Goal: Task Accomplishment & Management: Use online tool/utility

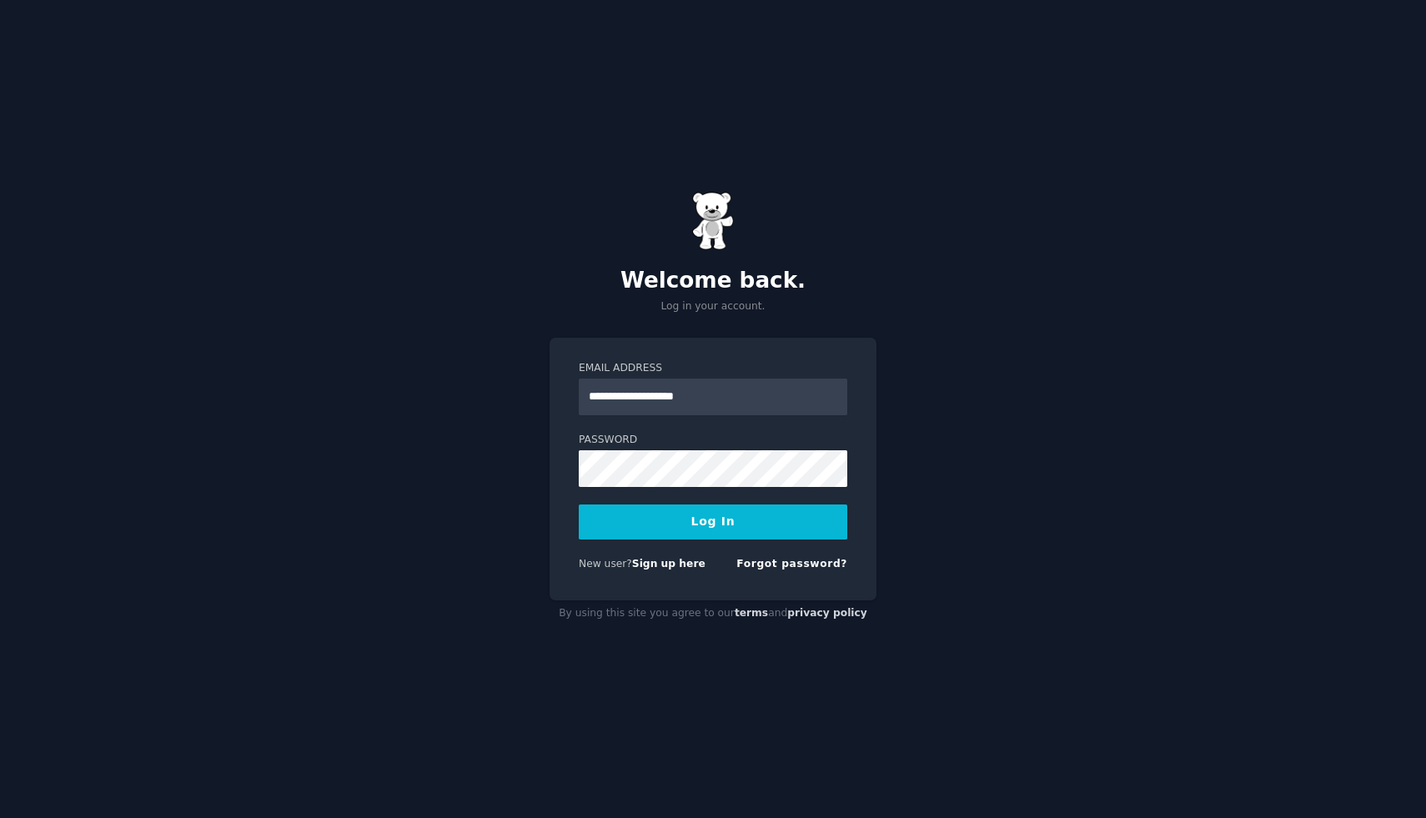
type input "**********"
click at [579, 505] on button "Log In" at bounding box center [713, 522] width 269 height 35
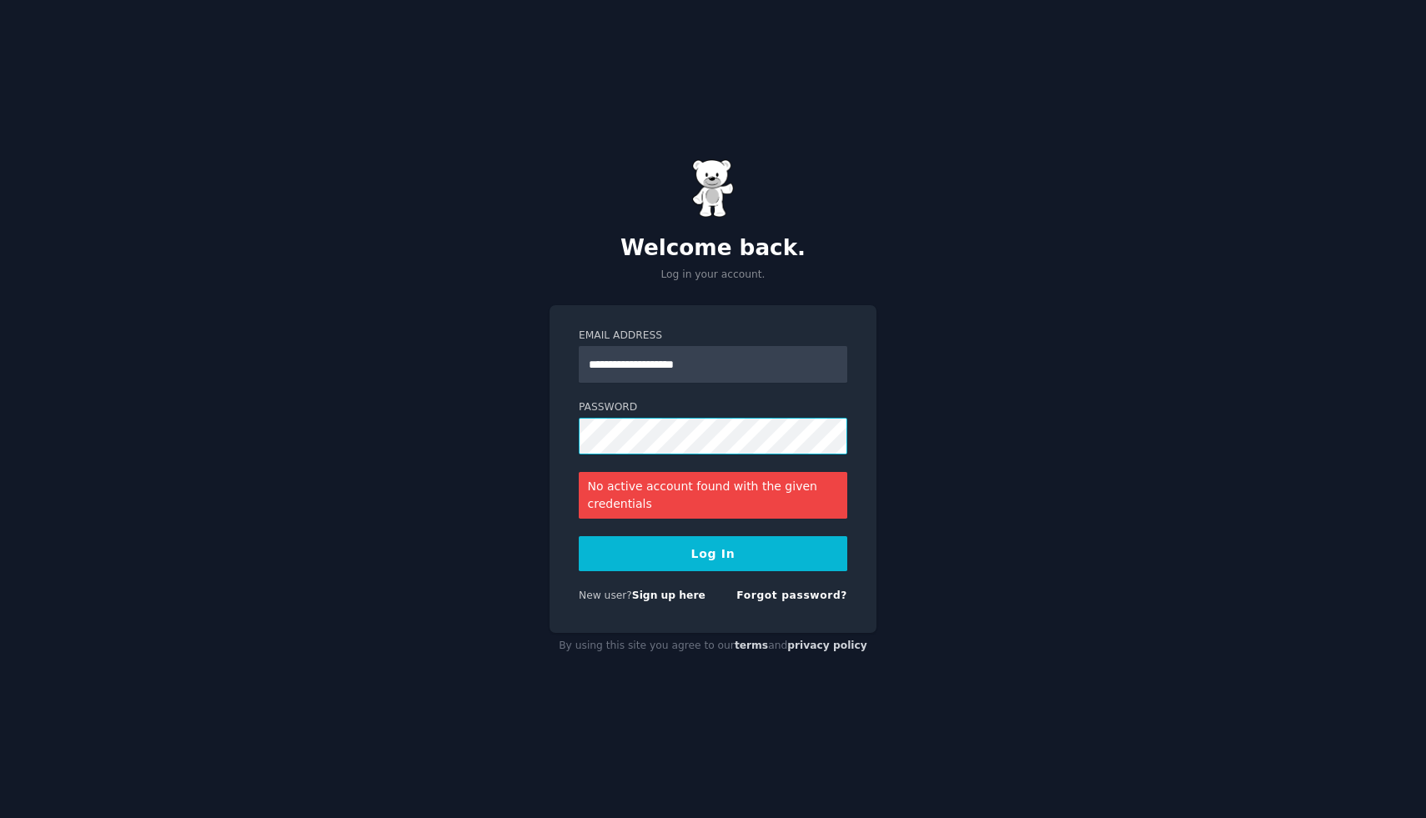
click at [579, 536] on button "Log In" at bounding box center [713, 553] width 269 height 35
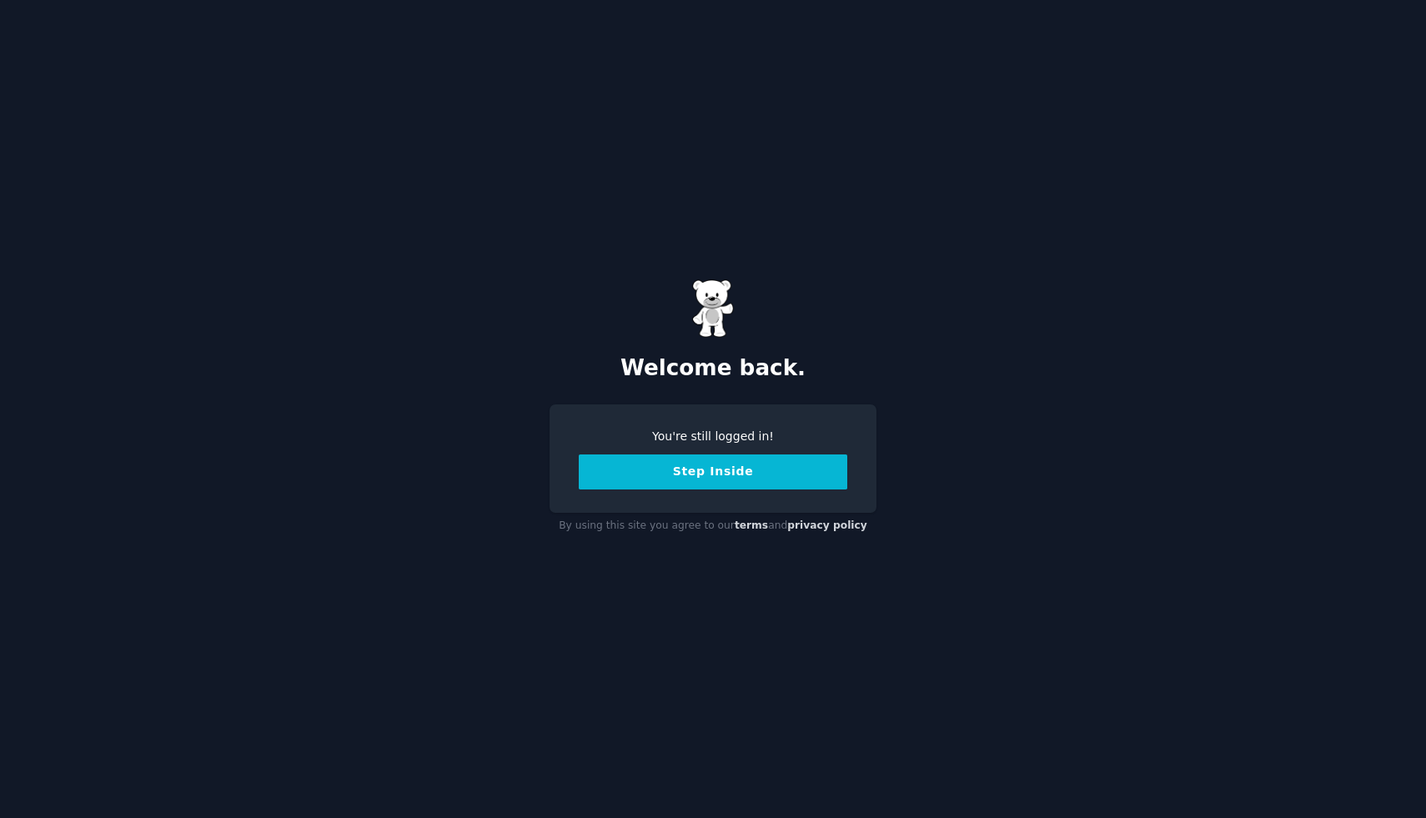
click at [774, 465] on button "Step Inside" at bounding box center [713, 472] width 269 height 35
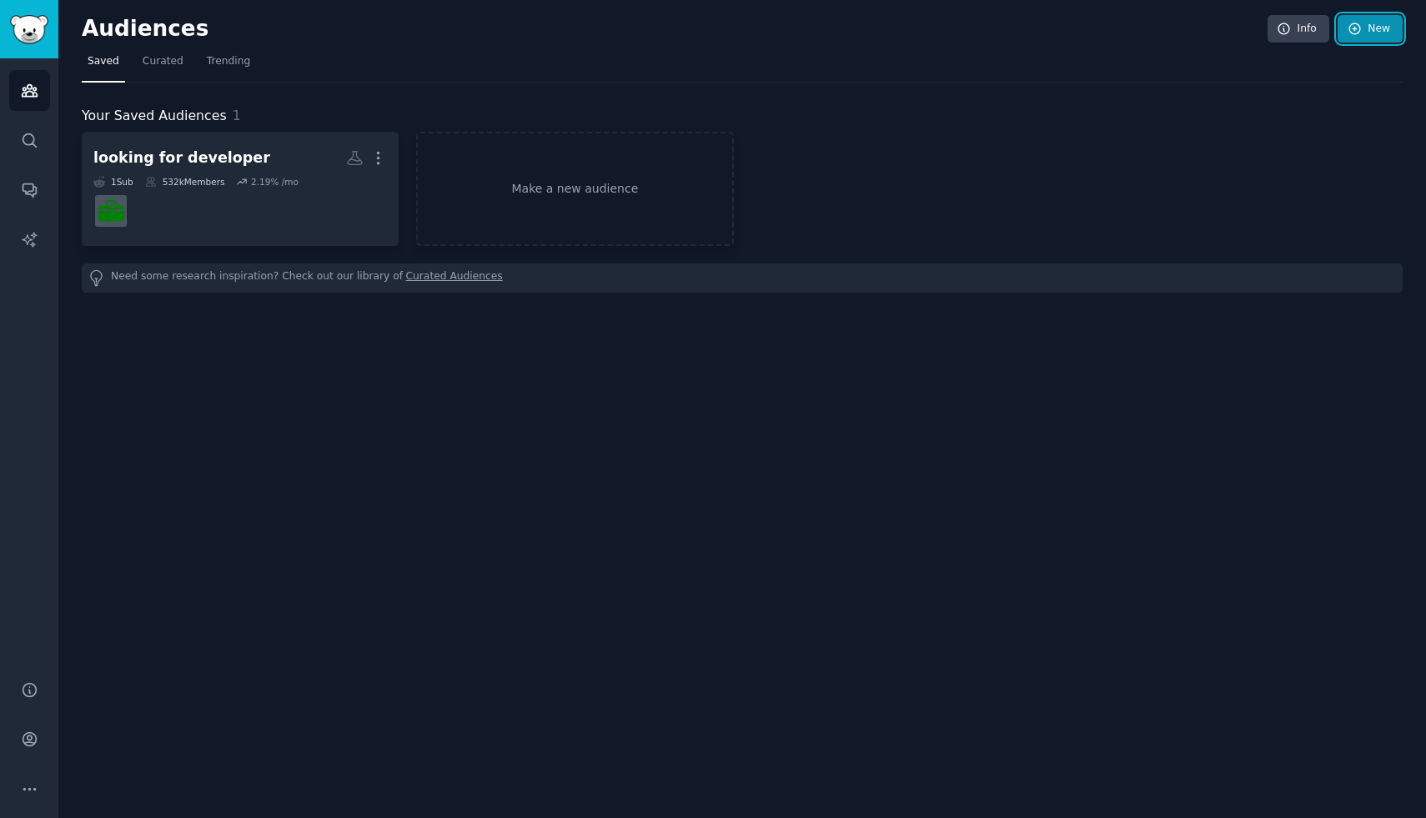
click at [1358, 30] on icon at bounding box center [1355, 29] width 15 height 15
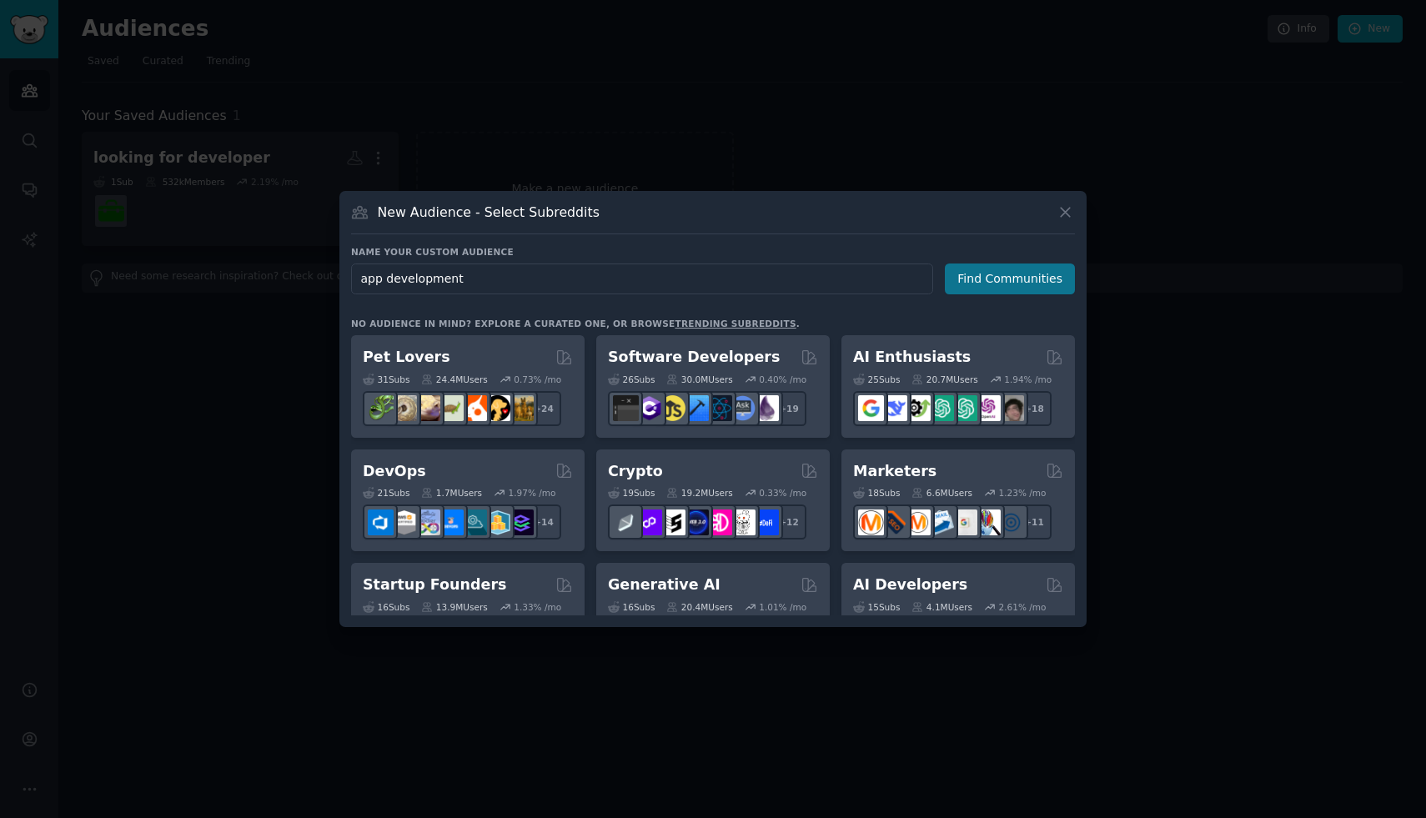
type input "app development"
click at [1024, 273] on button "Find Communities" at bounding box center [1010, 279] width 130 height 31
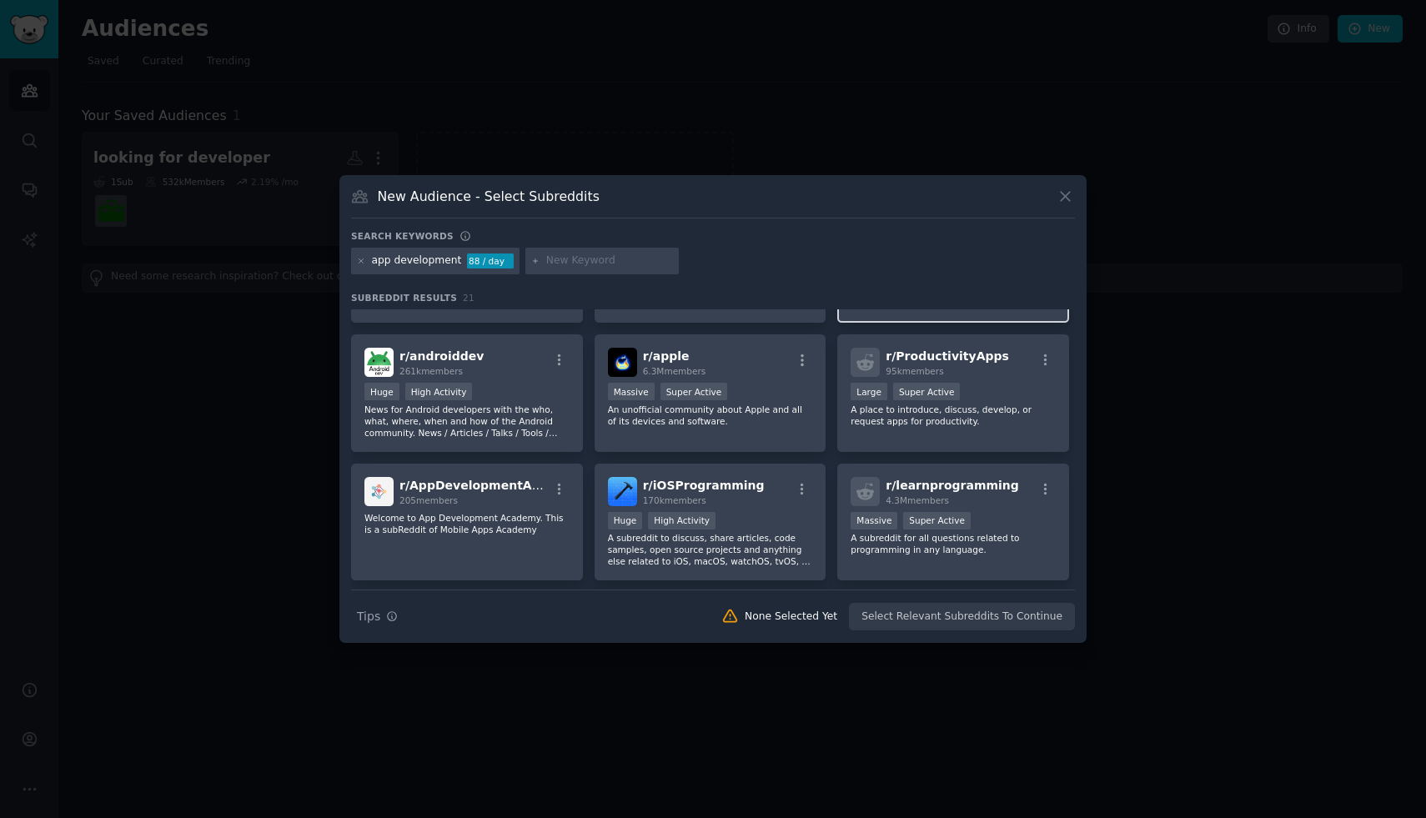
scroll to position [394, 0]
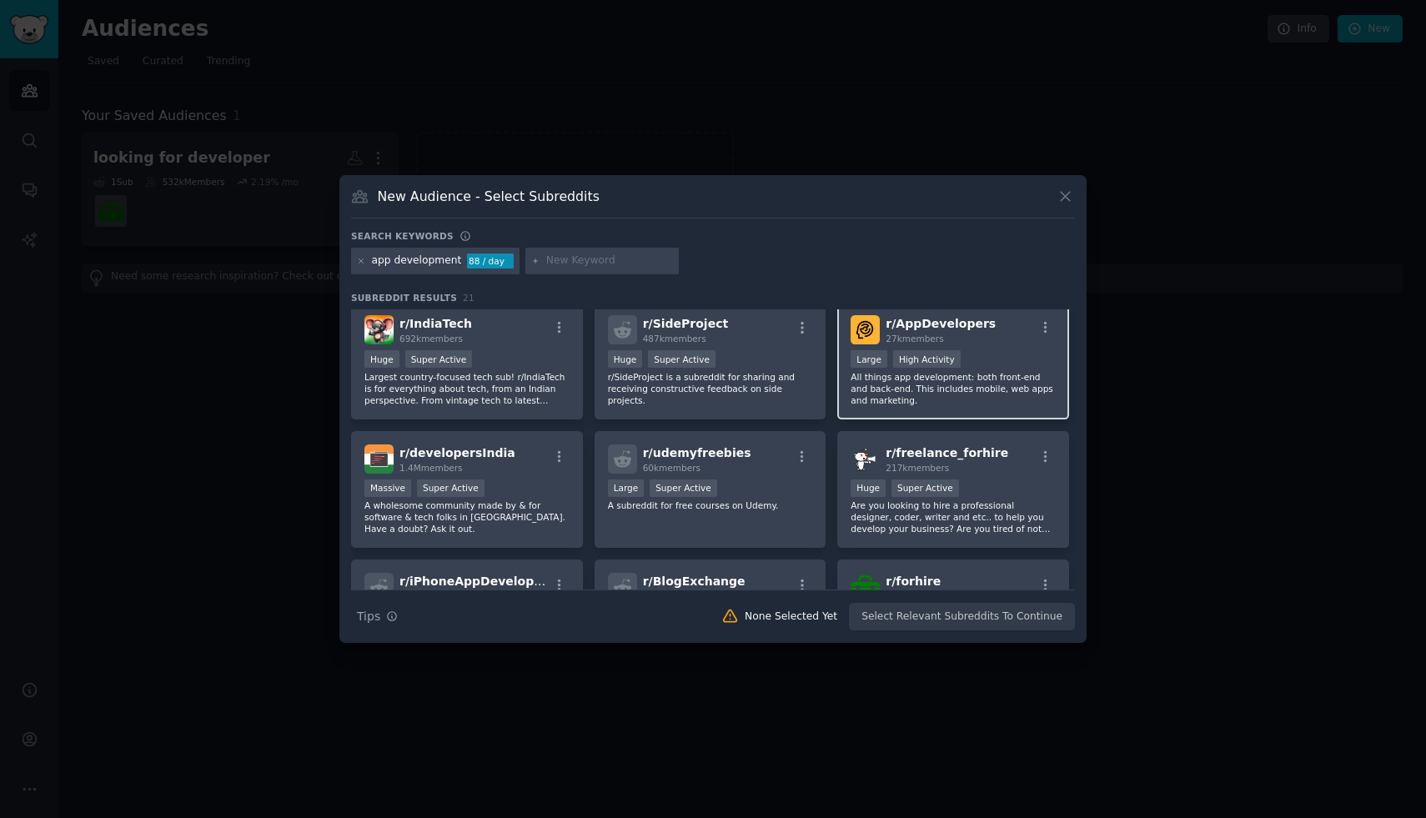
click at [971, 334] on div "27k members" at bounding box center [941, 339] width 110 height 12
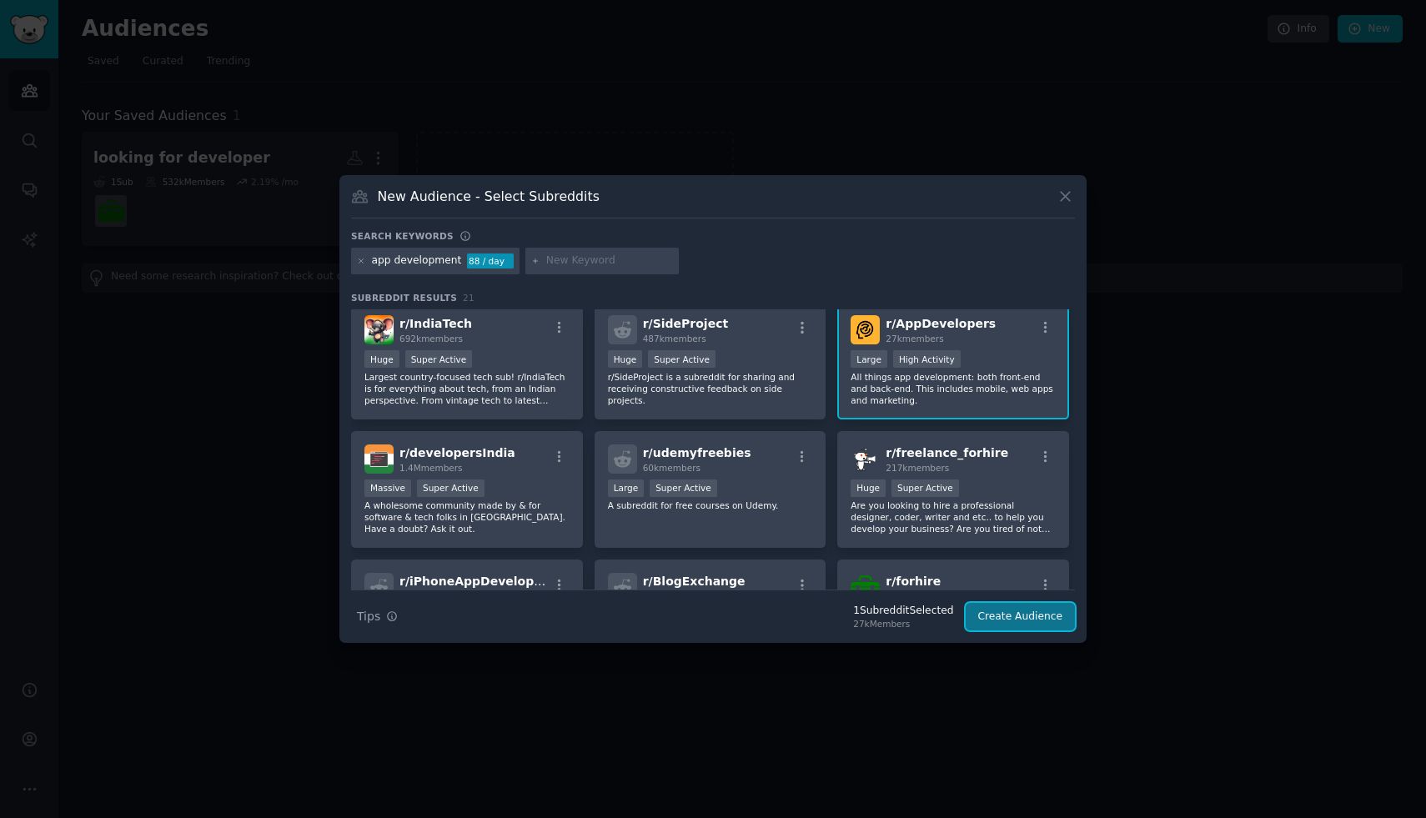
click at [1014, 614] on button "Create Audience" at bounding box center [1021, 617] width 110 height 28
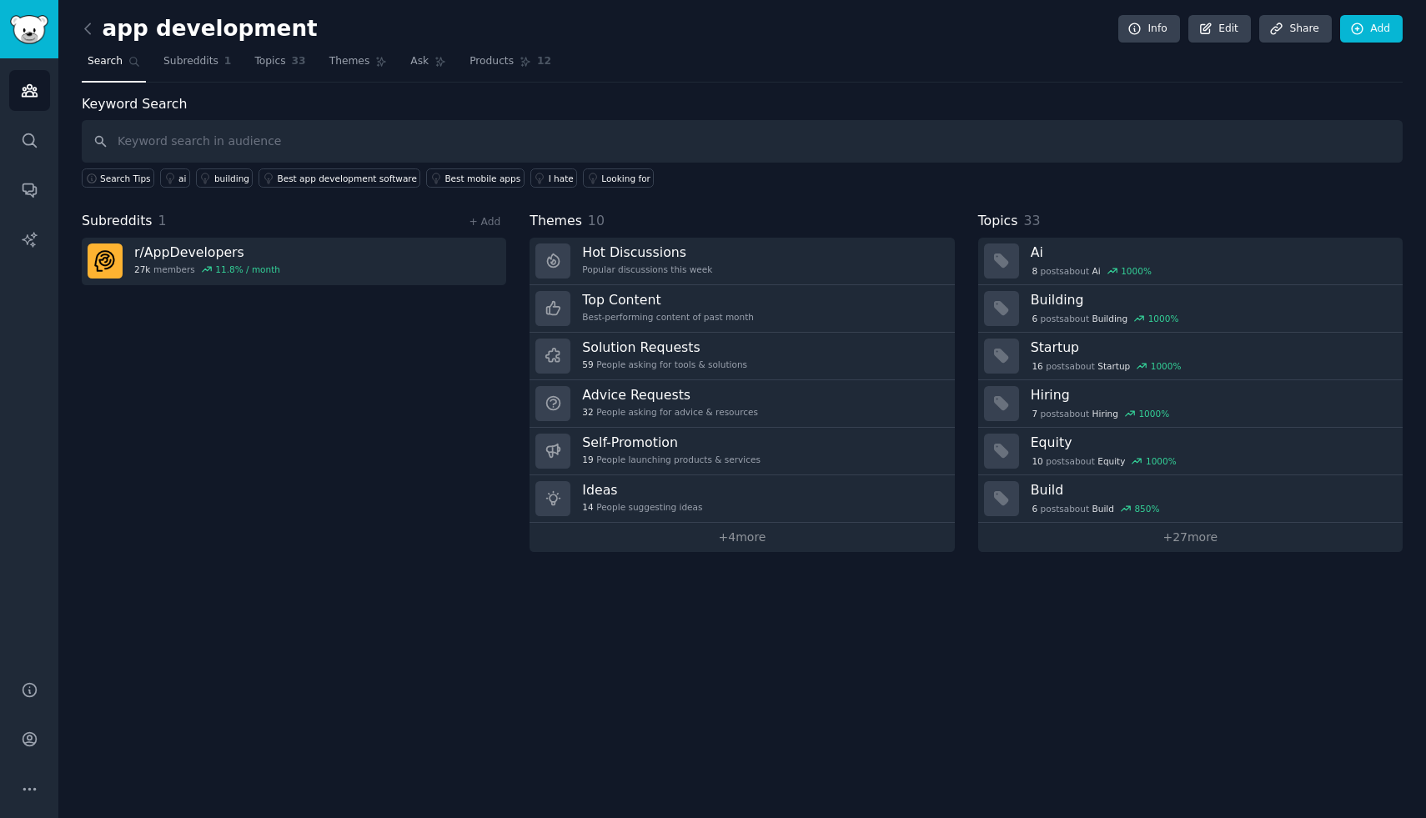
click at [727, 539] on link "+ 4 more" at bounding box center [742, 537] width 425 height 29
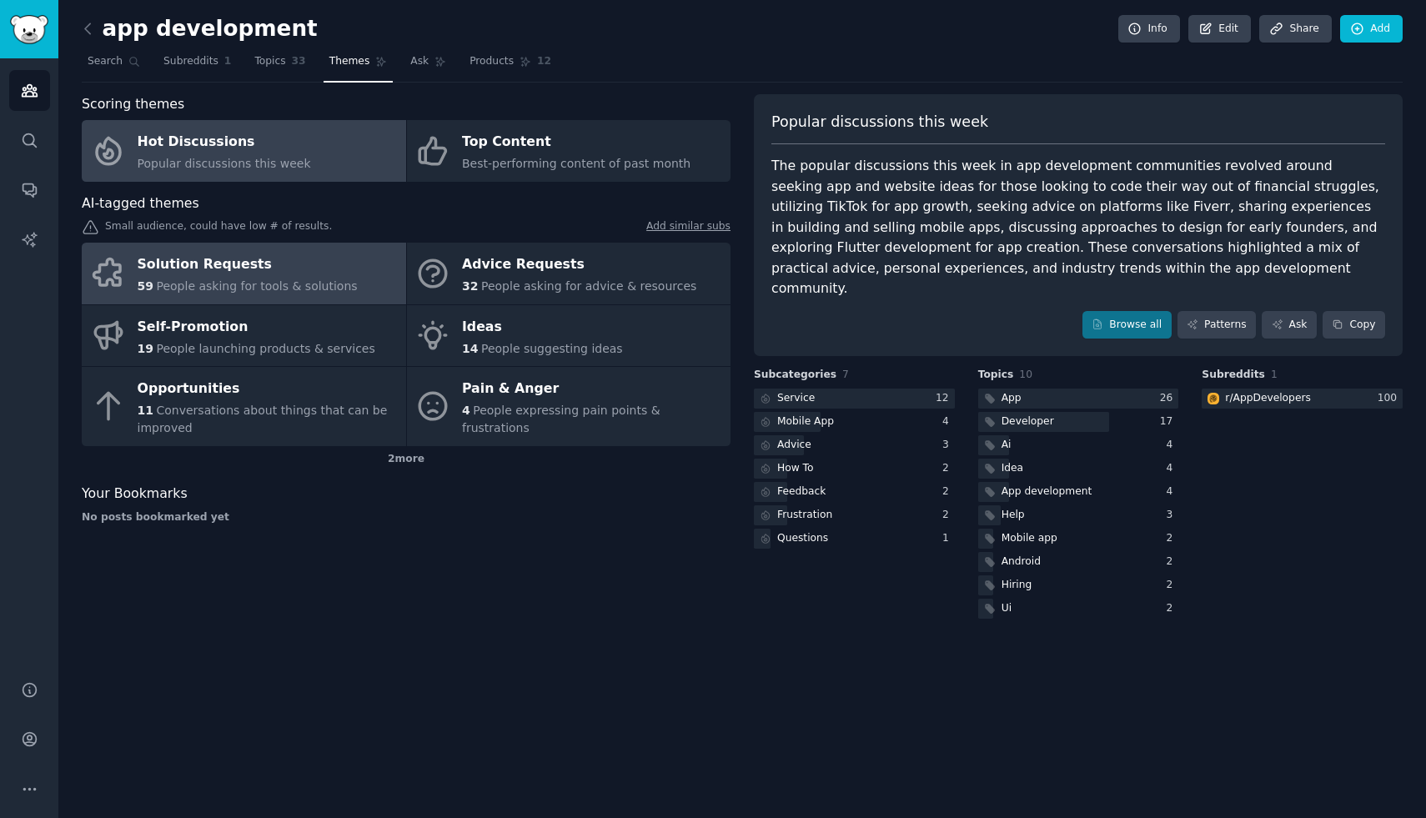
click at [271, 282] on span "People asking for tools & solutions" at bounding box center [256, 285] width 201 height 13
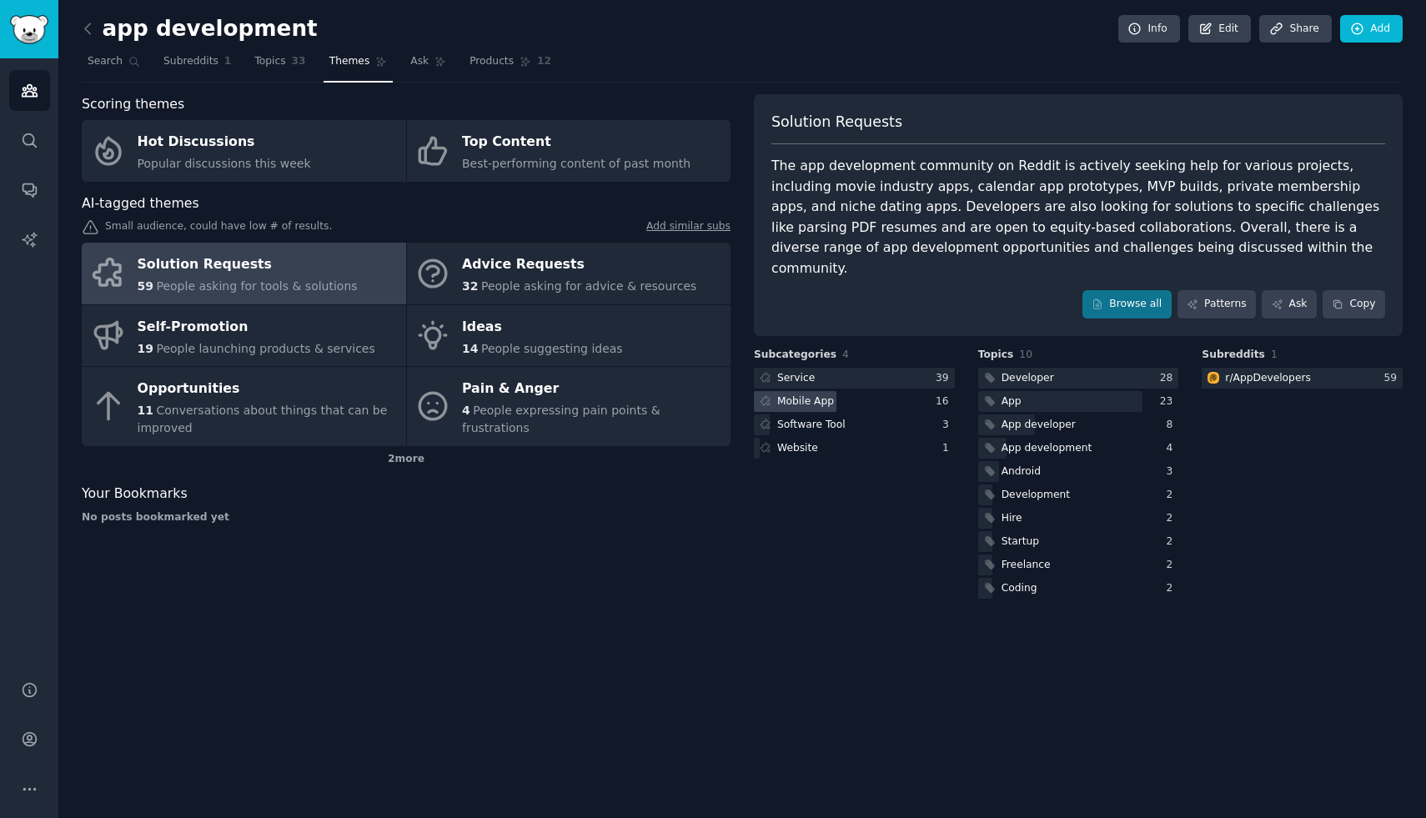
click at [827, 395] on div "Mobile App" at bounding box center [805, 402] width 57 height 15
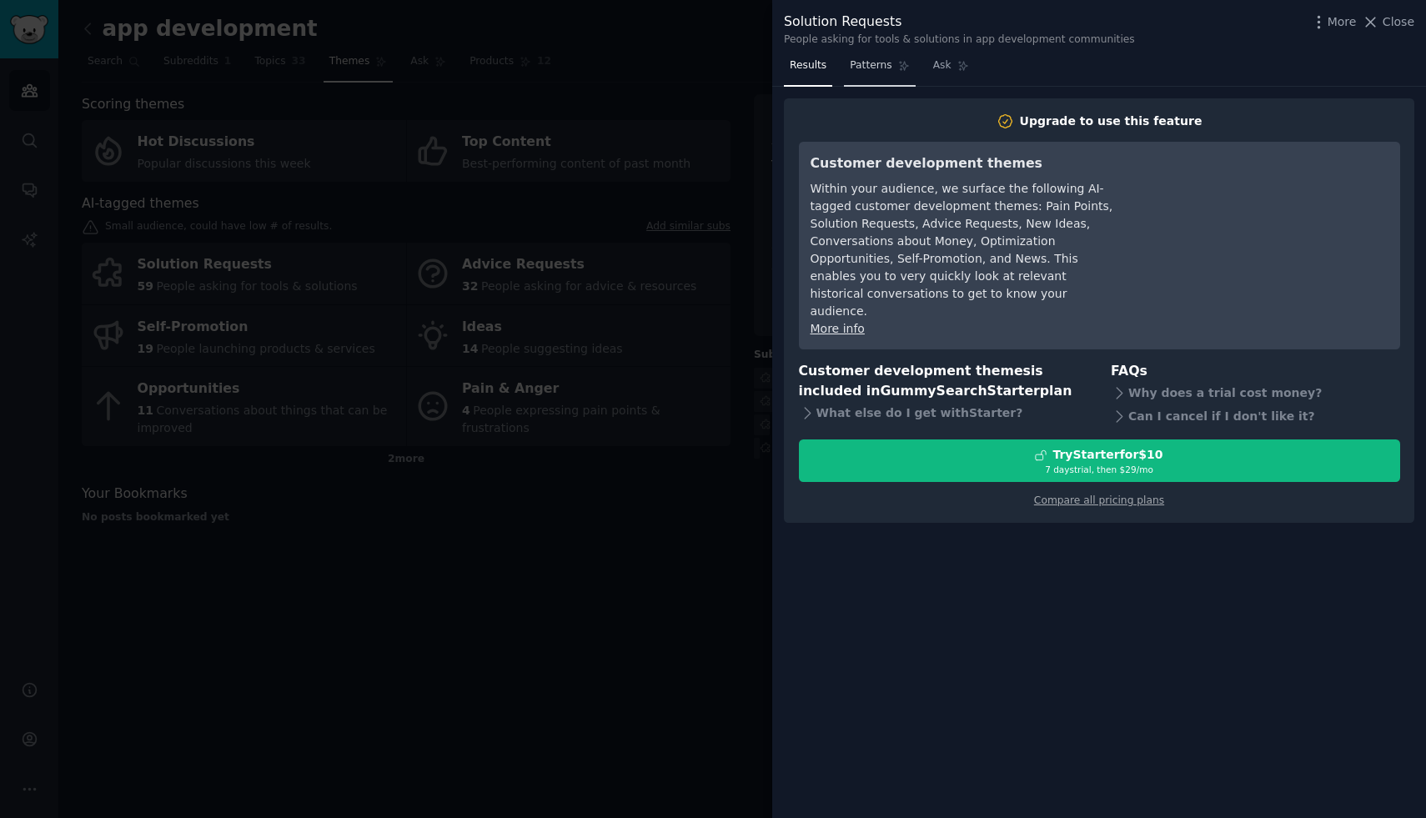
click at [873, 70] on span "Patterns" at bounding box center [871, 65] width 42 height 15
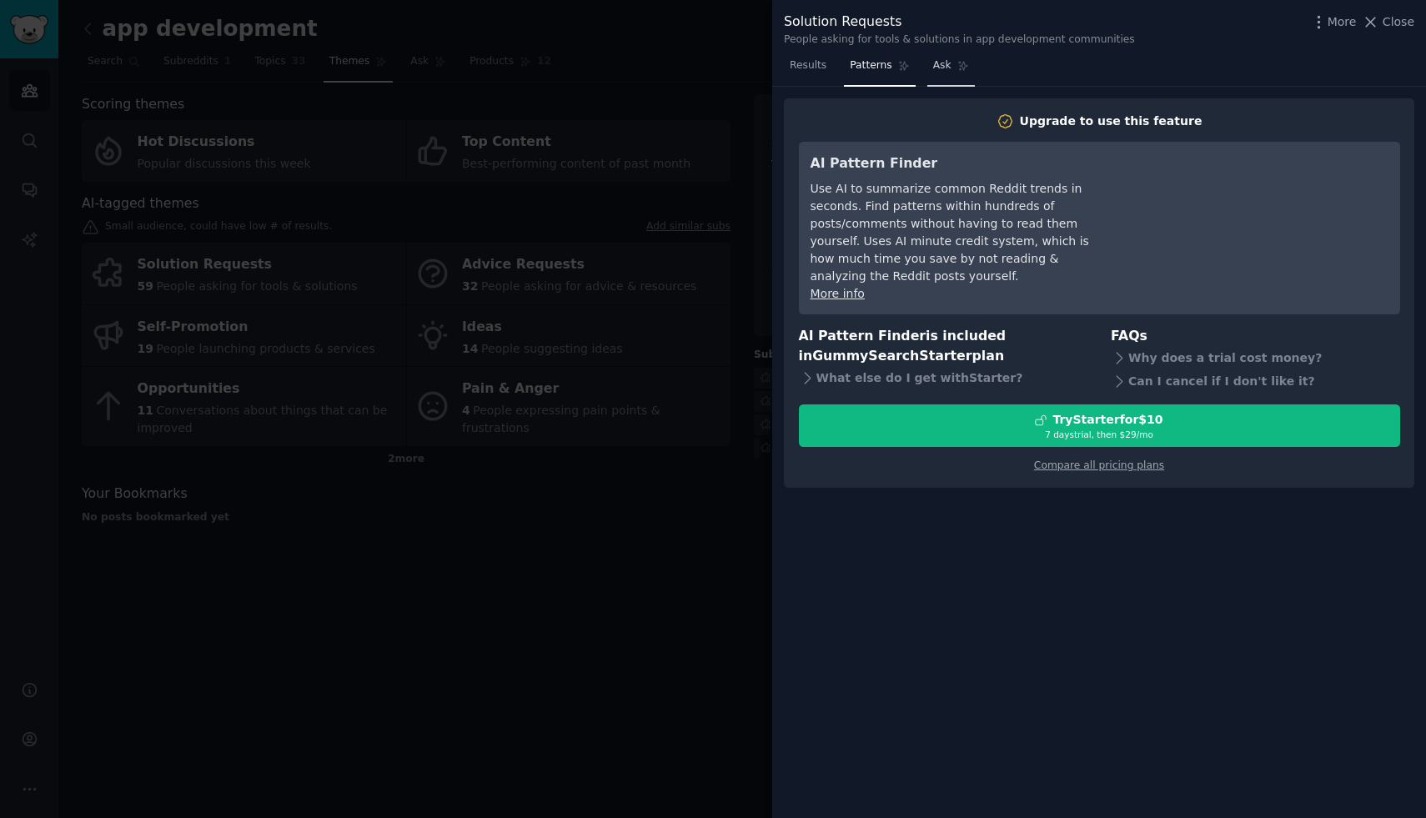
click at [942, 67] on span "Ask" at bounding box center [942, 65] width 18 height 15
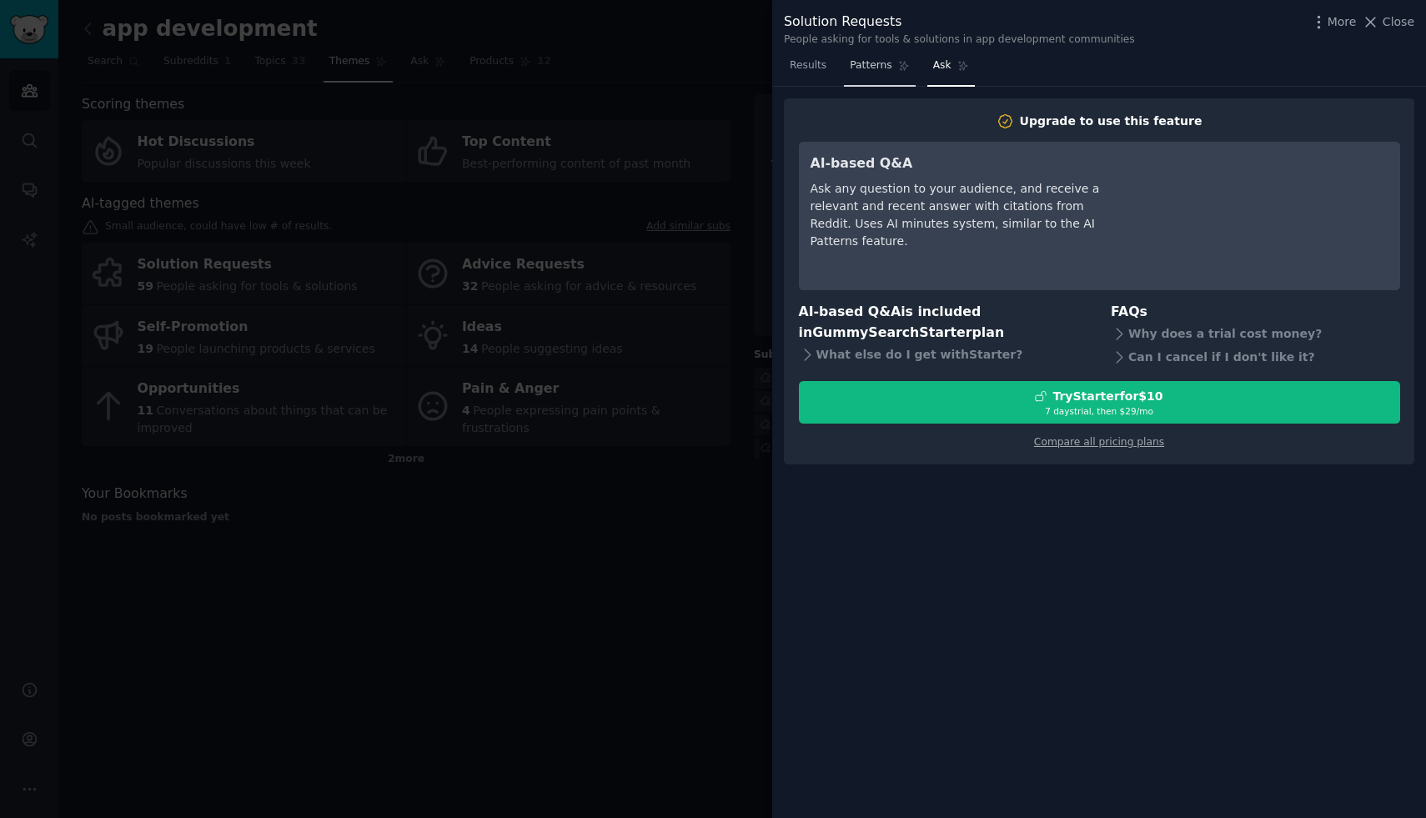
click at [878, 75] on link "Patterns" at bounding box center [879, 70] width 71 height 34
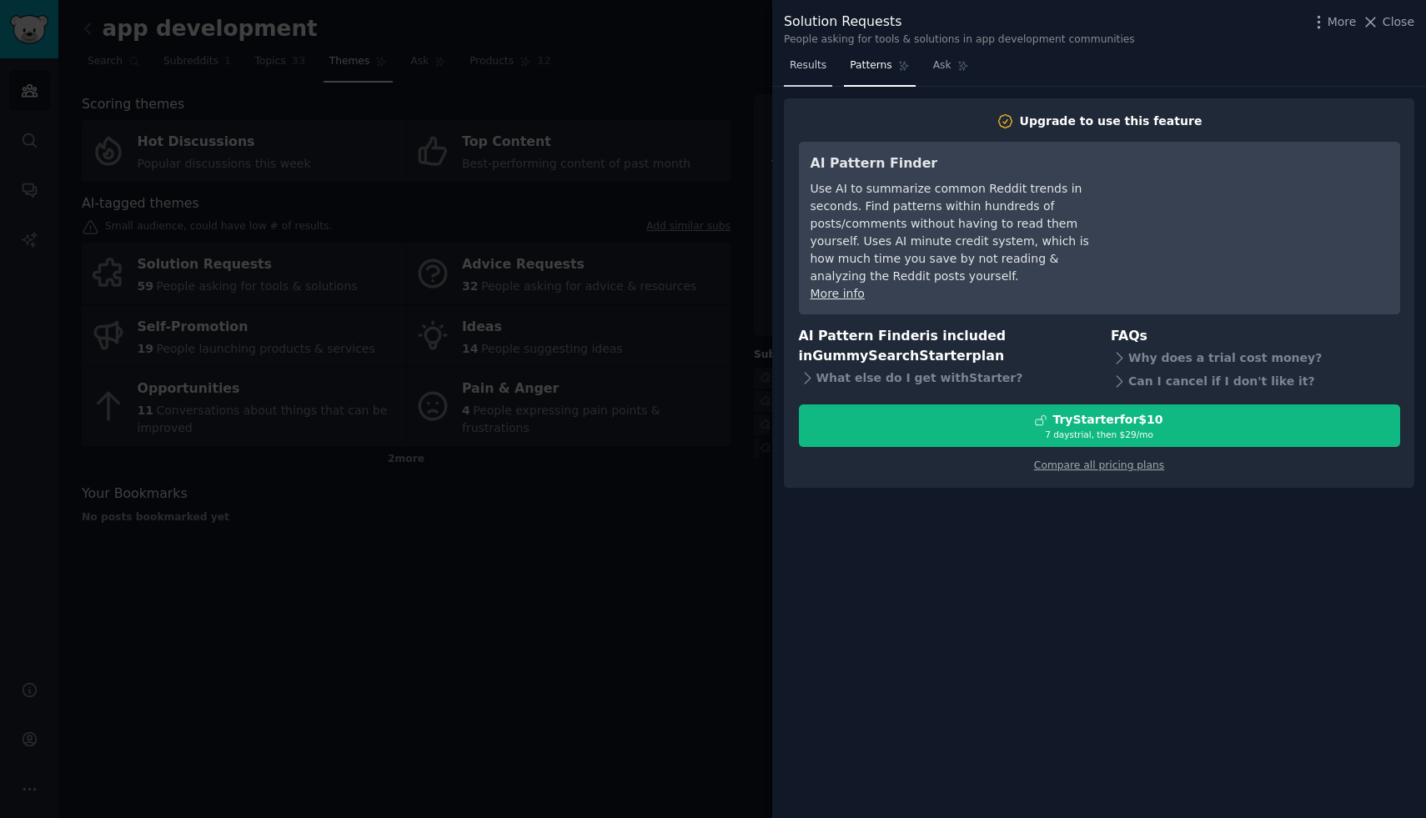
click at [815, 73] on link "Results" at bounding box center [808, 70] width 48 height 34
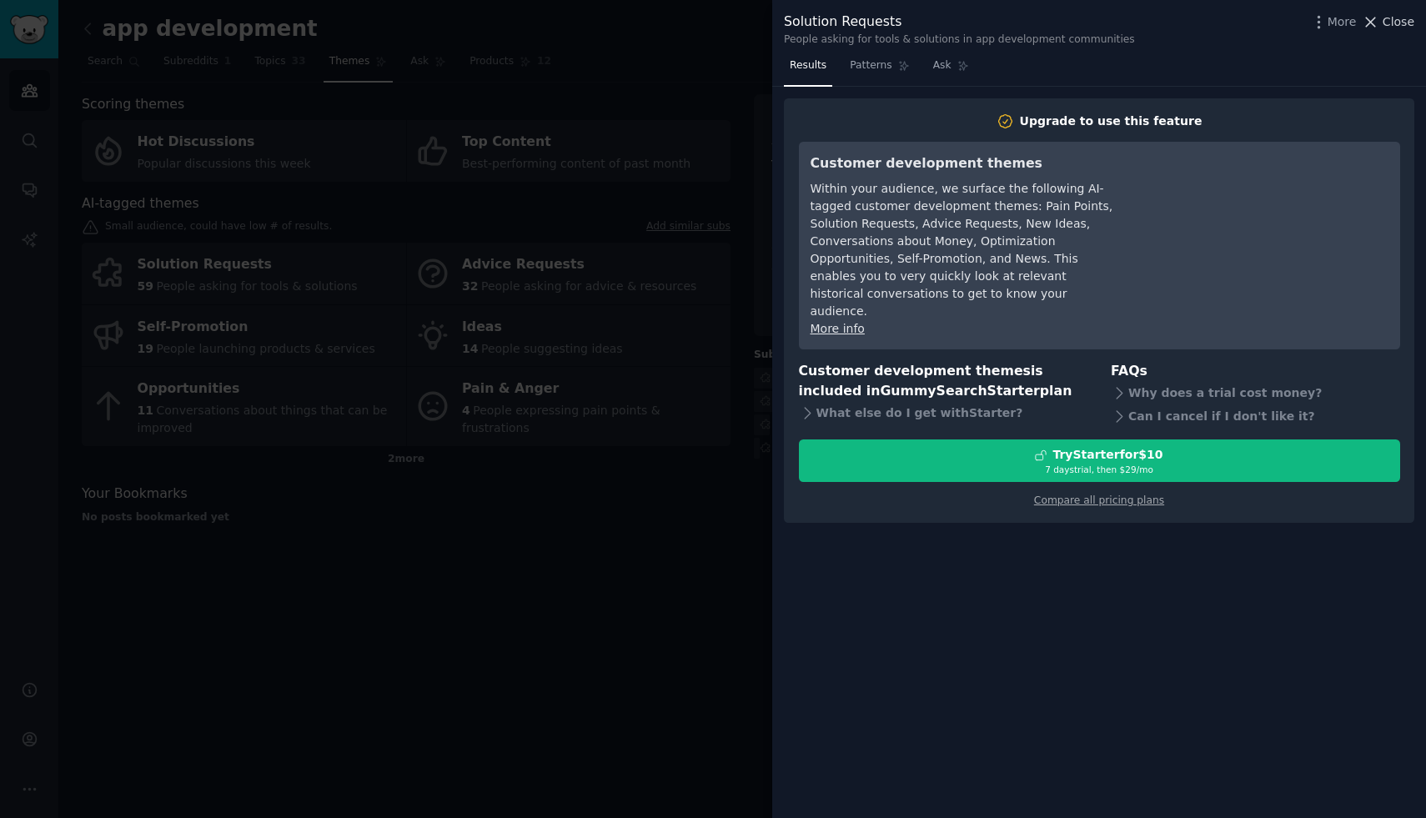
click at [1394, 28] on span "Close" at bounding box center [1399, 22] width 32 height 18
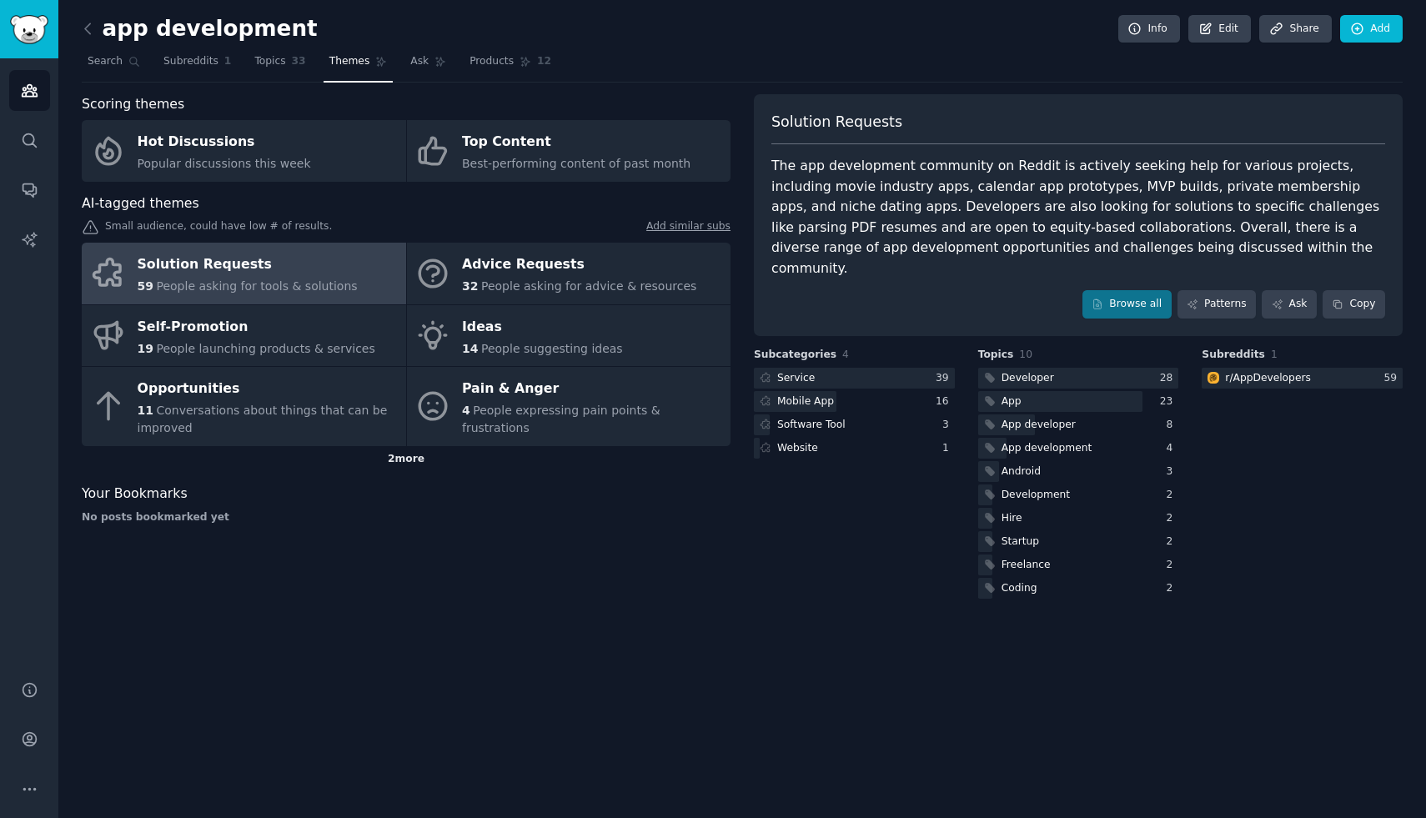
click at [415, 460] on div "2 more" at bounding box center [406, 459] width 649 height 27
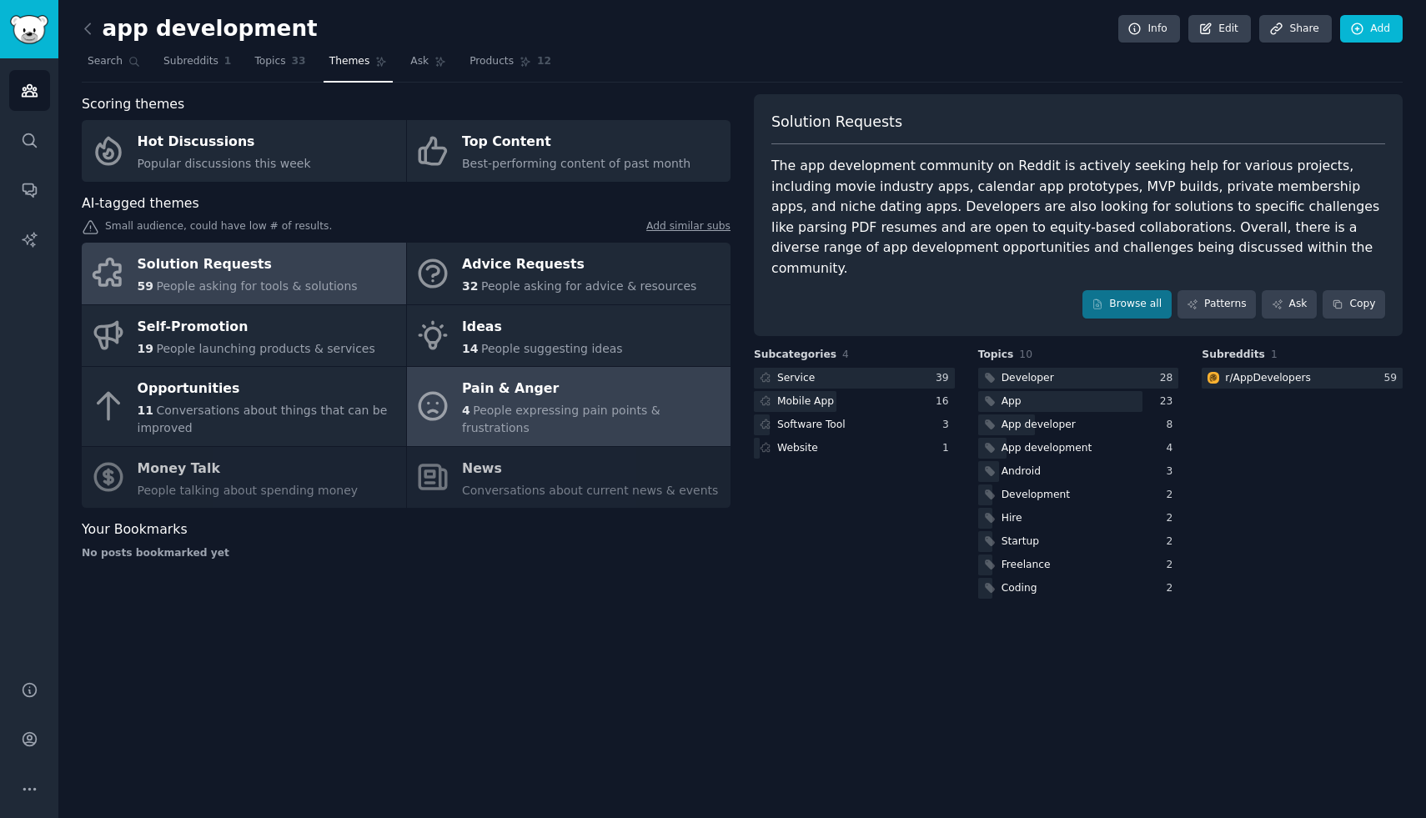
click at [511, 417] on span "People expressing pain points & frustrations" at bounding box center [561, 419] width 199 height 31
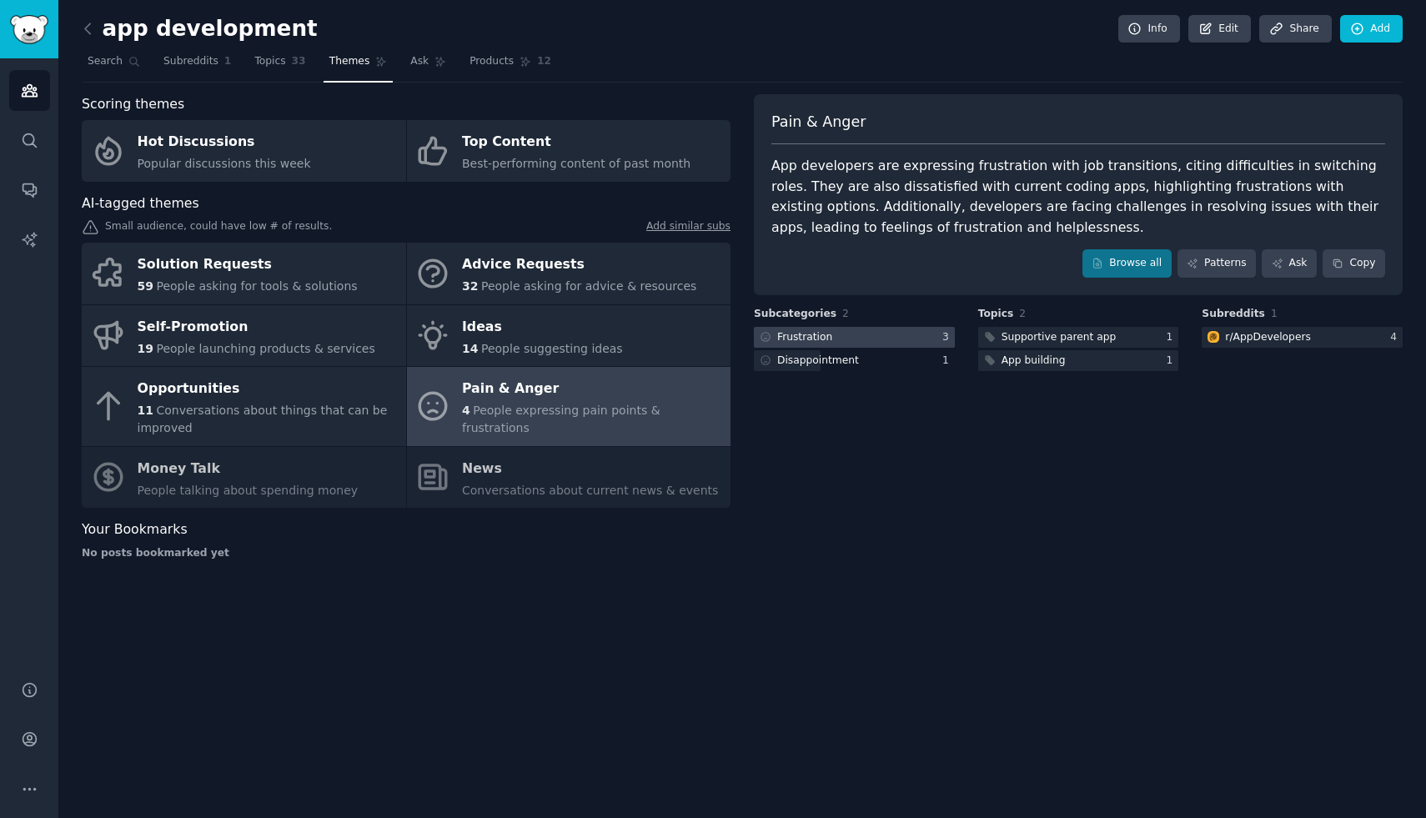
click at [822, 340] on div "Frustration" at bounding box center [804, 337] width 55 height 15
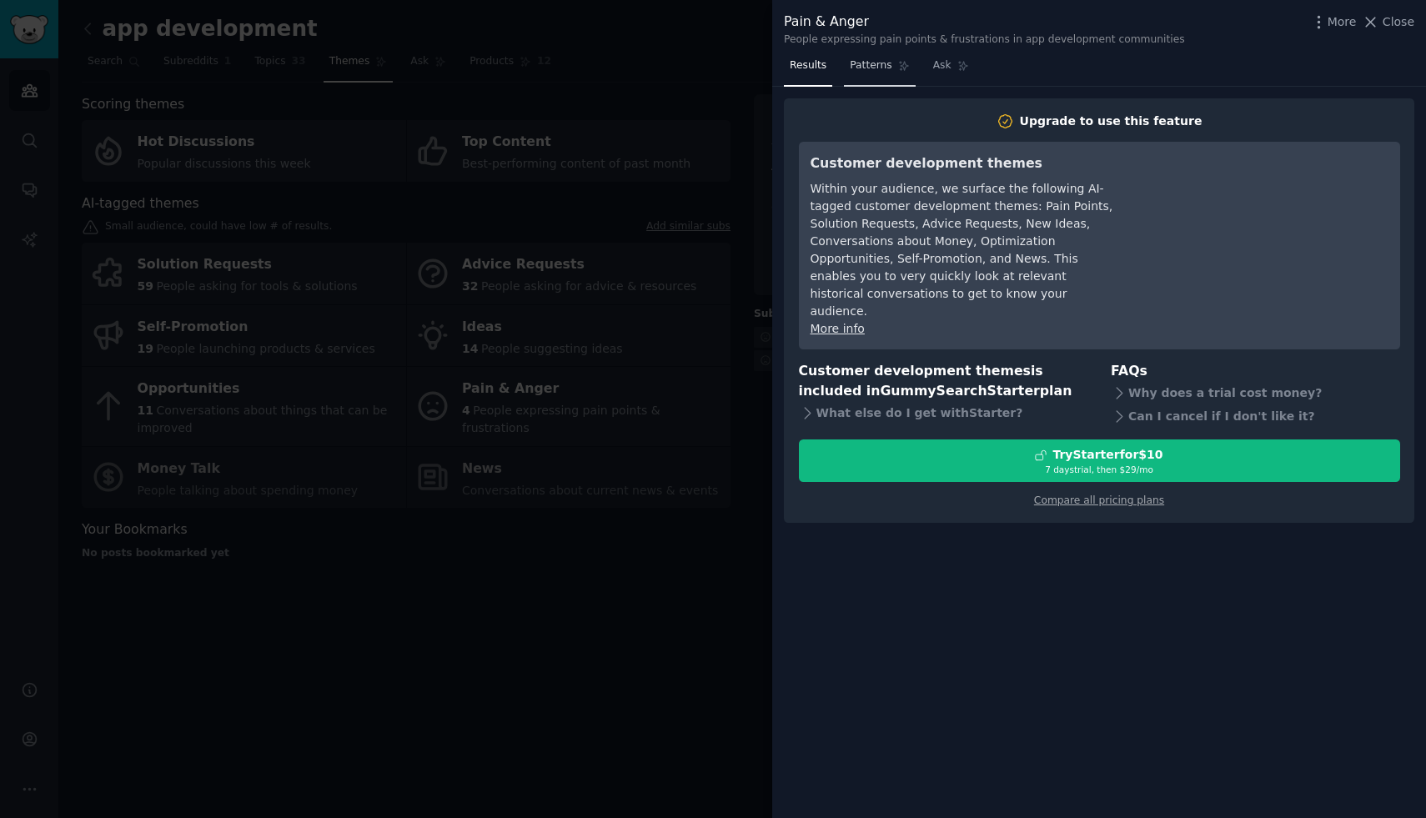
click at [862, 65] on span "Patterns" at bounding box center [871, 65] width 42 height 15
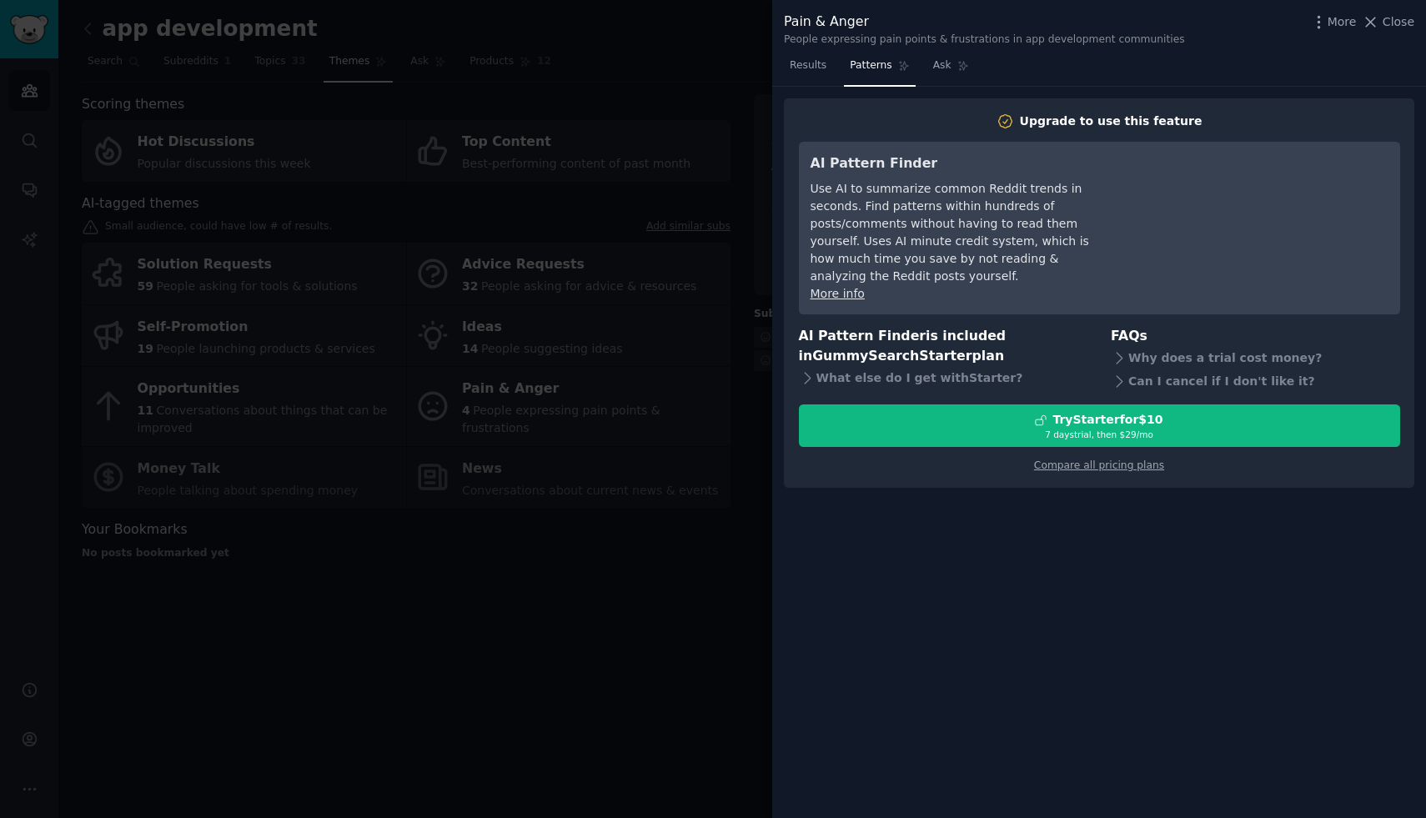
click at [639, 93] on div at bounding box center [713, 409] width 1426 height 818
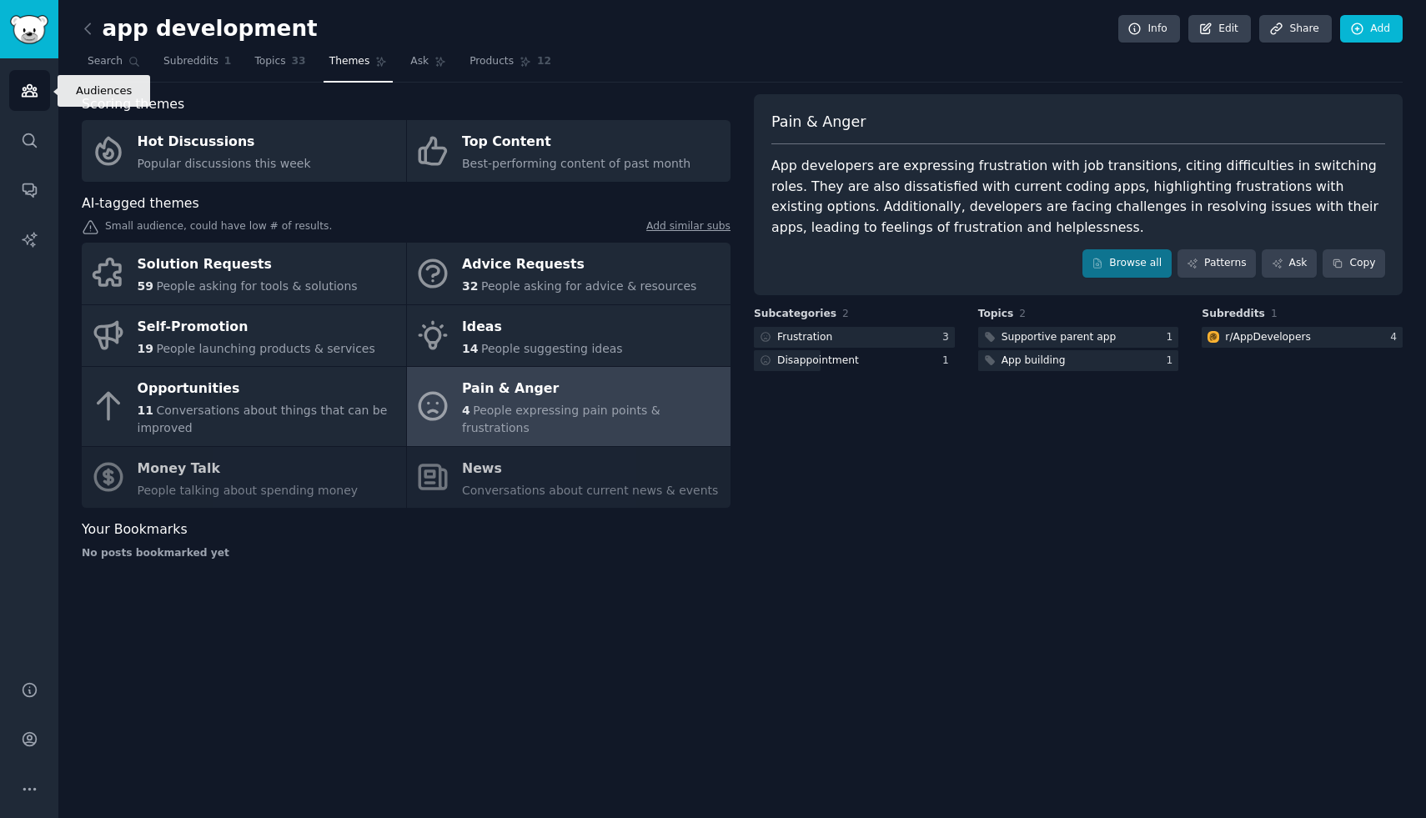
click at [25, 88] on icon "Sidebar" at bounding box center [29, 91] width 15 height 12
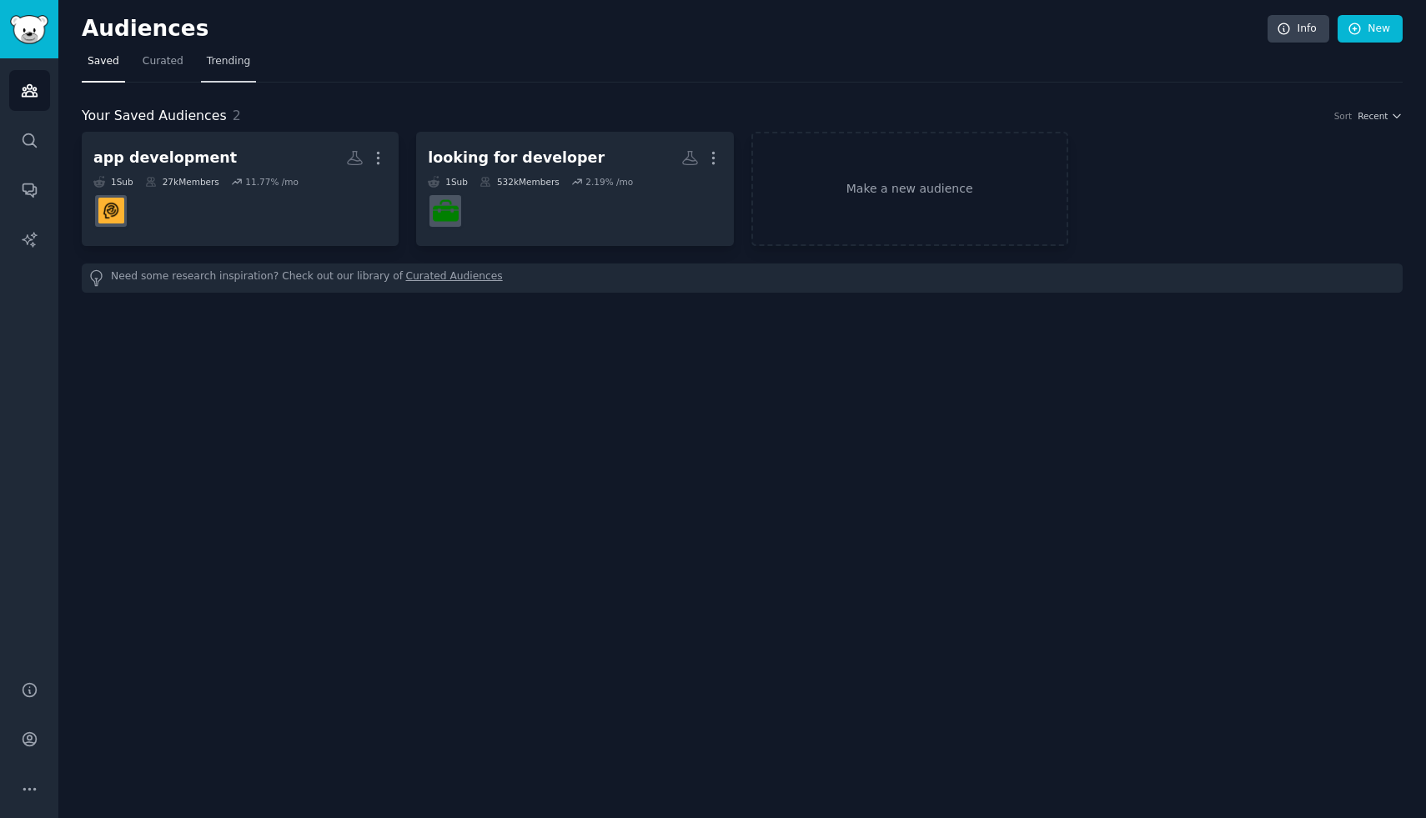
click at [232, 71] on link "Trending" at bounding box center [228, 65] width 55 height 34
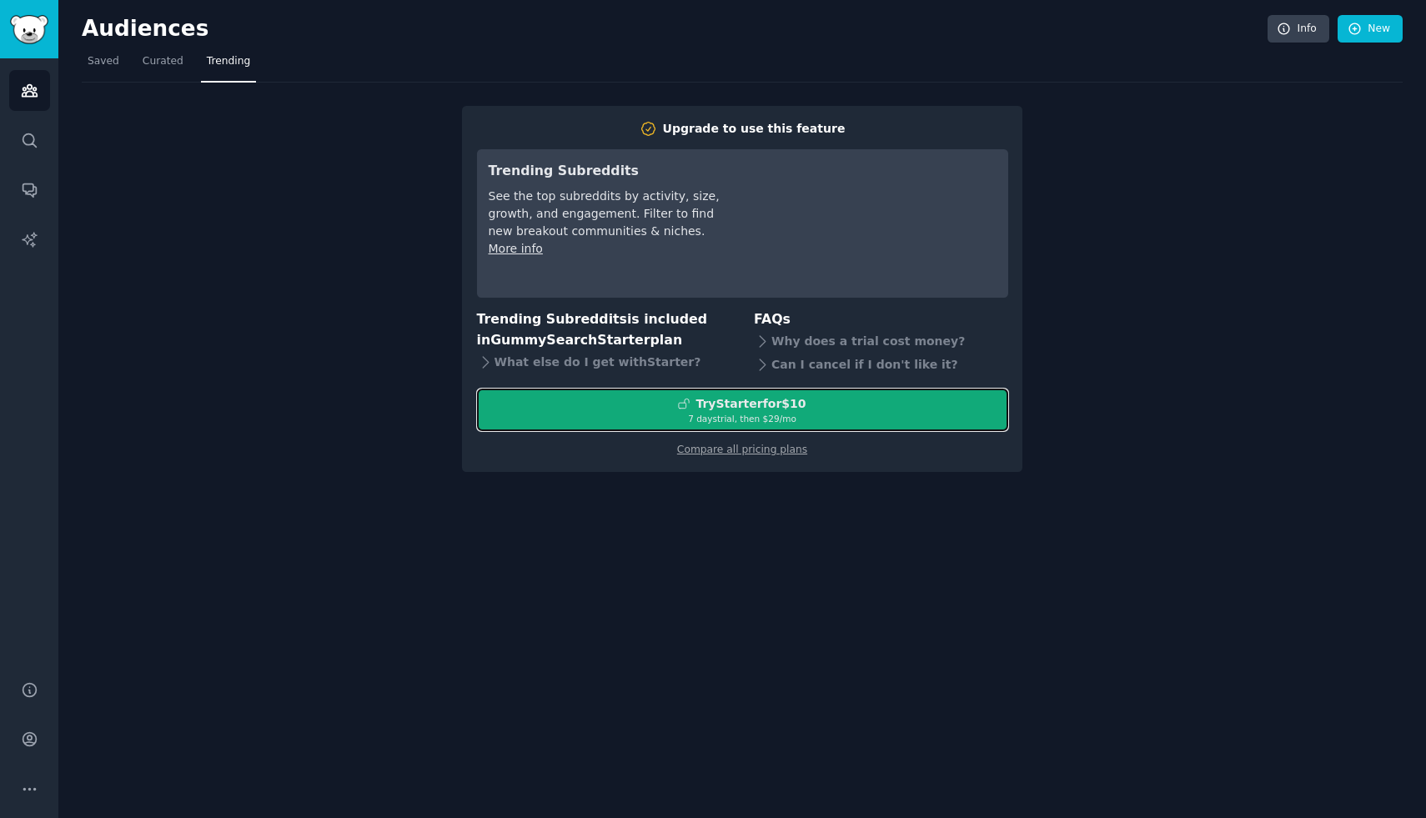
click at [701, 403] on div "Try Starter for $10" at bounding box center [751, 404] width 110 height 18
